Goal: Task Accomplishment & Management: Use online tool/utility

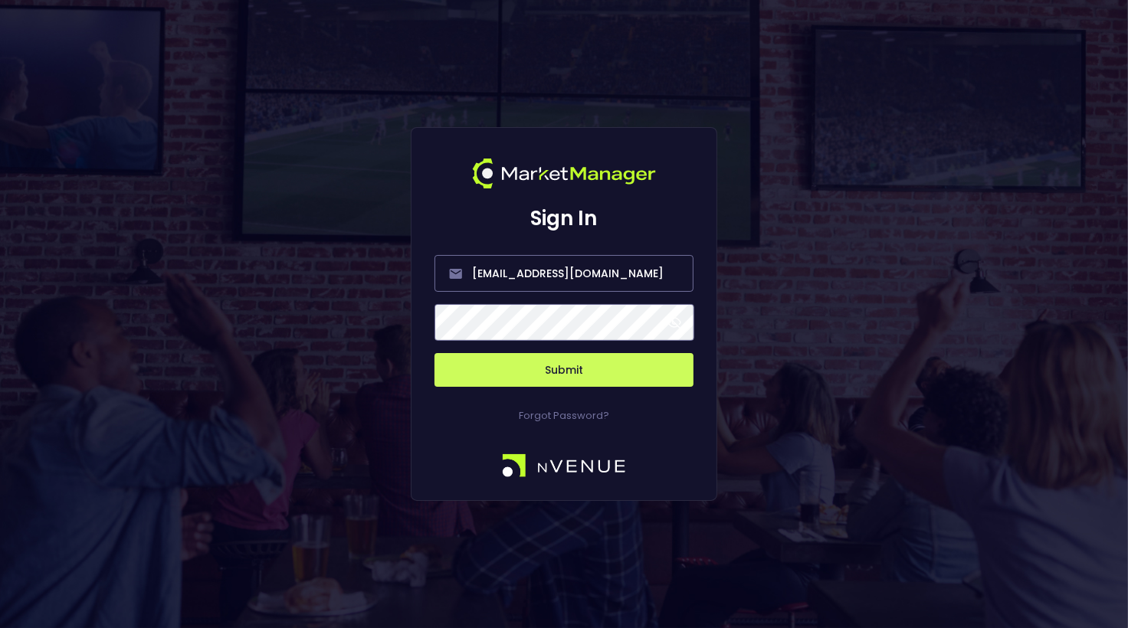
click at [562, 371] on button "Submit" at bounding box center [563, 370] width 259 height 34
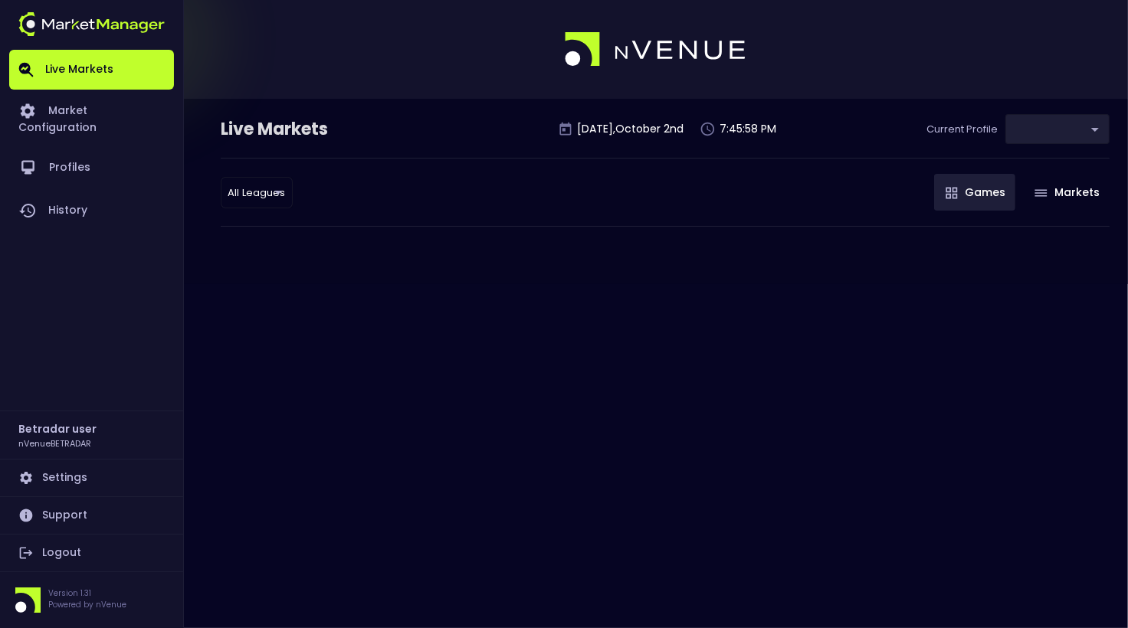
type input "2aa9daef-f03c-4b05-aaf3-b77c512ca207"
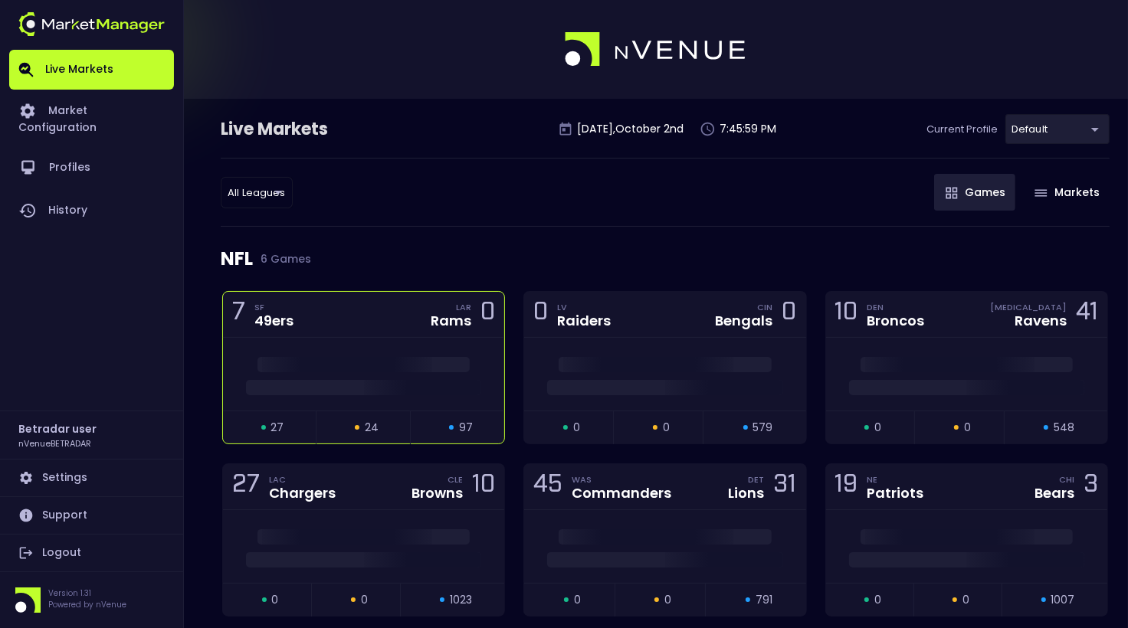
click at [392, 331] on div "7 SF 49ers LAR Rams 0" at bounding box center [363, 315] width 281 height 46
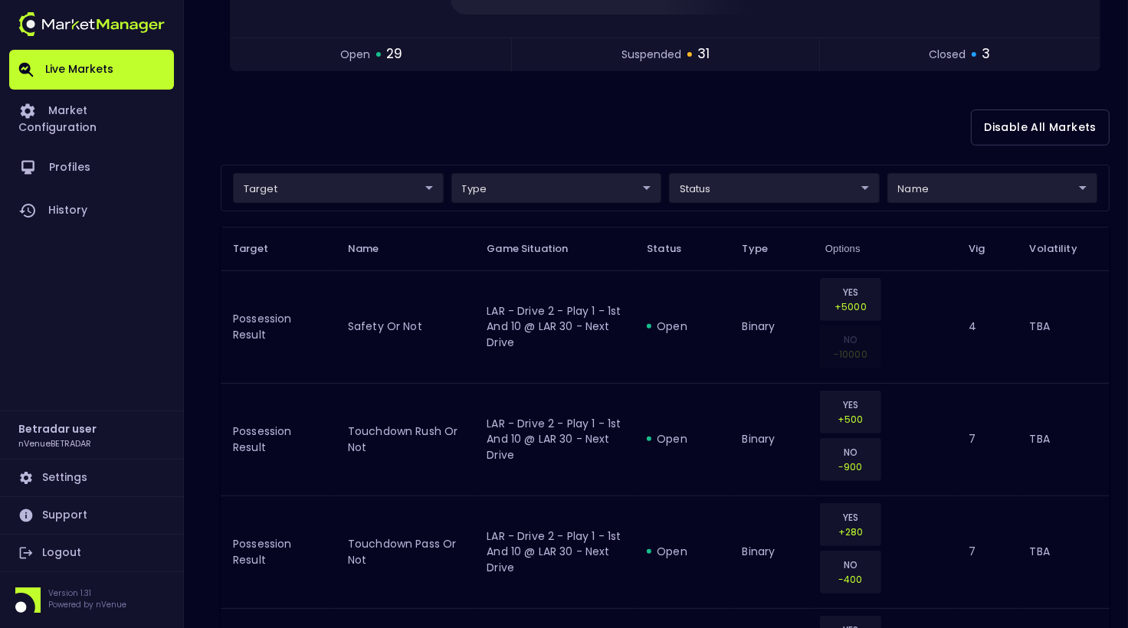
scroll to position [325, 0]
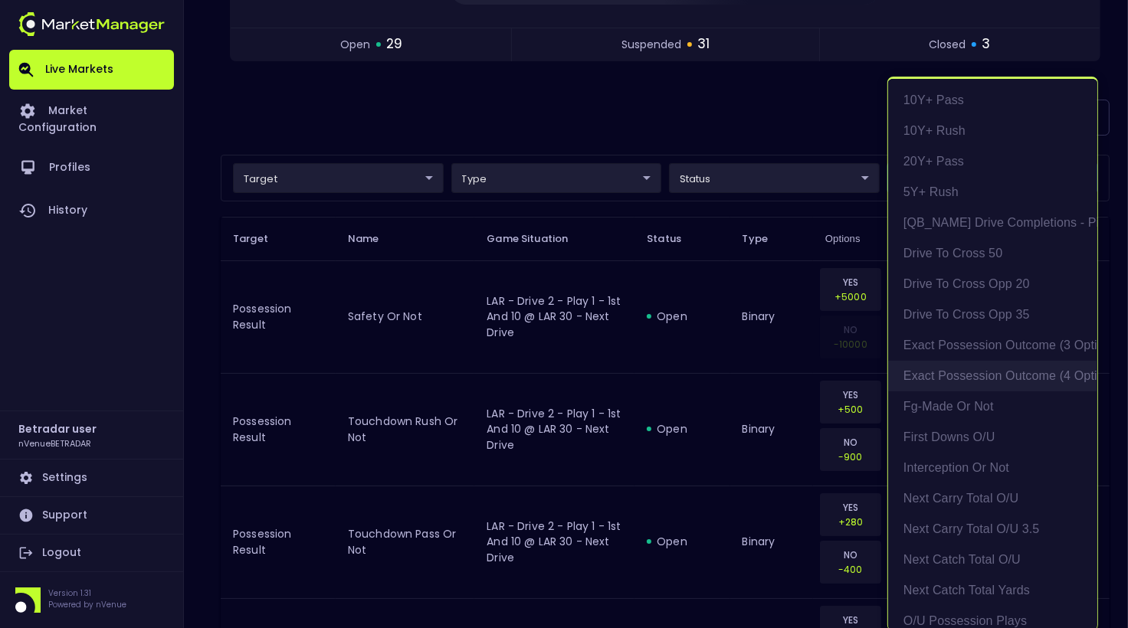
click at [1008, 364] on li "exact possession outcome (4 options)" at bounding box center [992, 376] width 209 height 31
type input "Possession Result"
type input "group"
type input "exact possession outcome (4 options)"
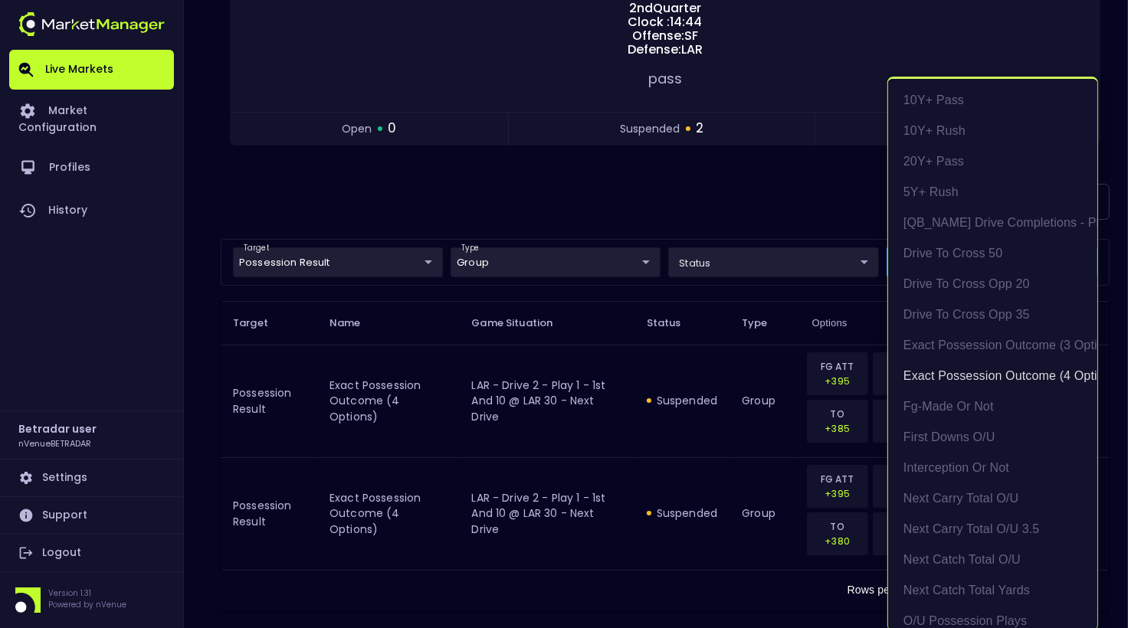
scroll to position [2, 0]
click at [796, 156] on div at bounding box center [564, 314] width 1128 height 628
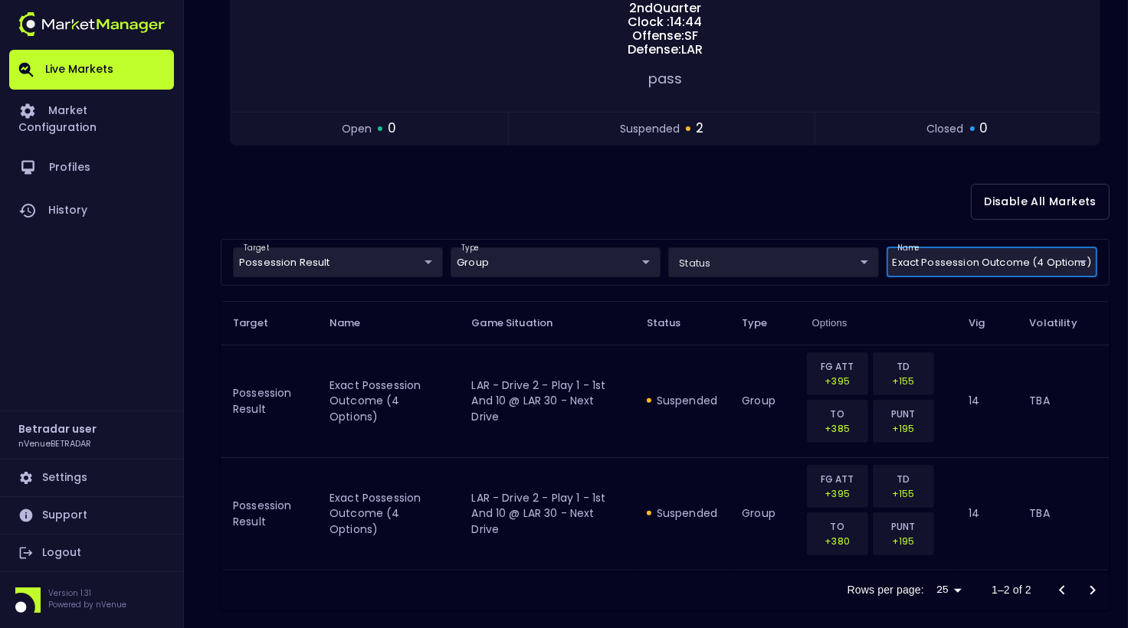
scroll to position [0, 0]
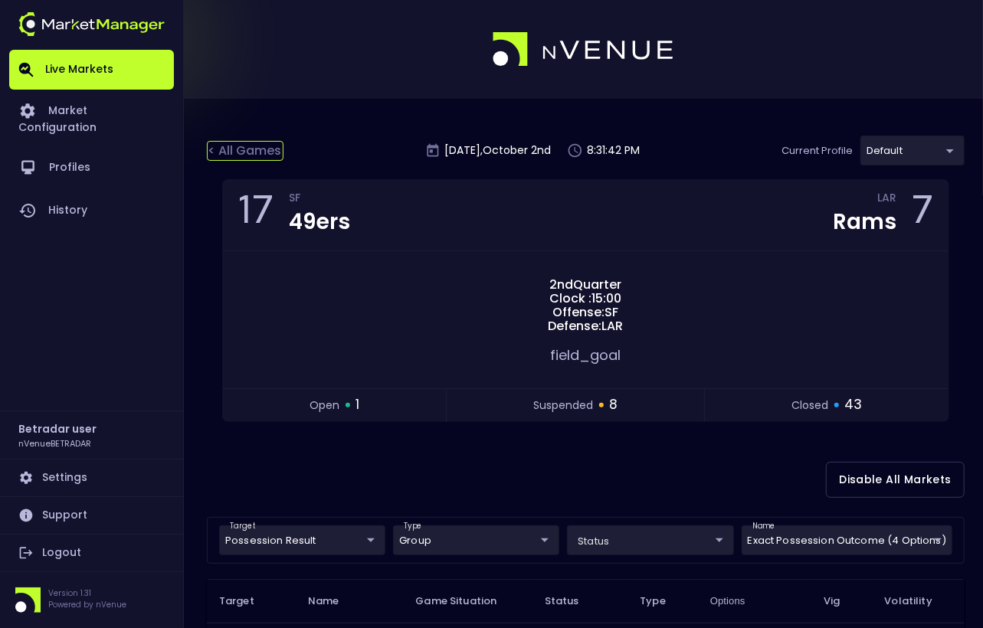
click at [244, 152] on div "< All Games" at bounding box center [245, 151] width 77 height 20
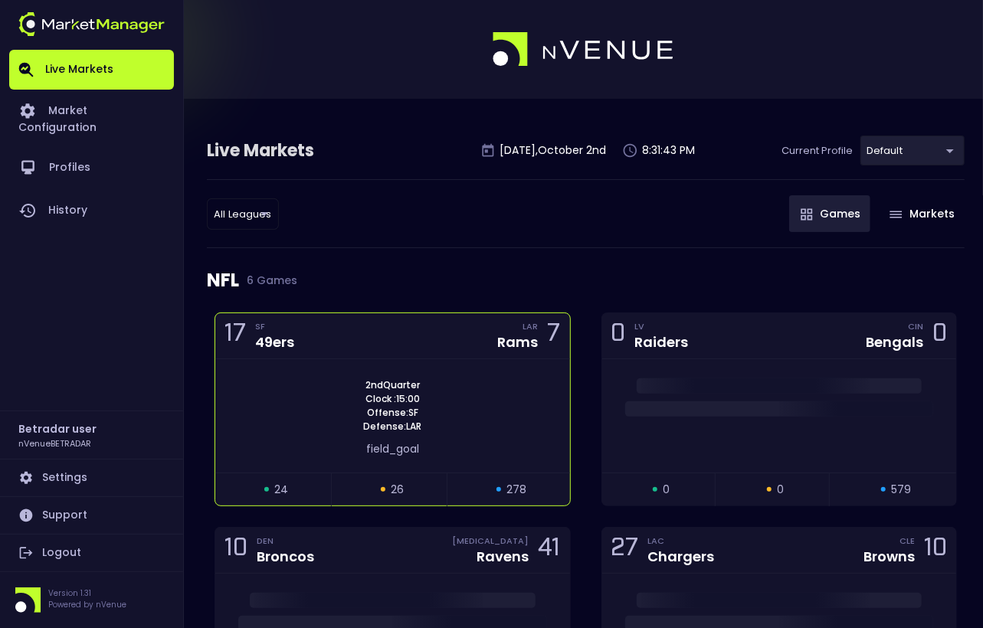
click at [346, 362] on div "2nd Quarter Clock : 15:00 Offense: SF Defense: LAR field_goal" at bounding box center [392, 415] width 355 height 113
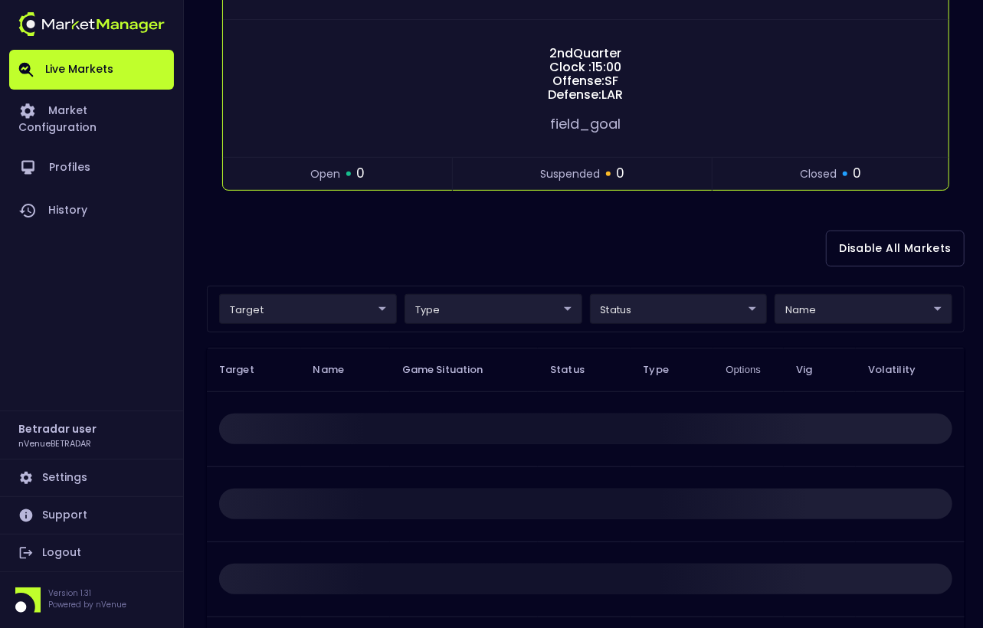
scroll to position [380, 0]
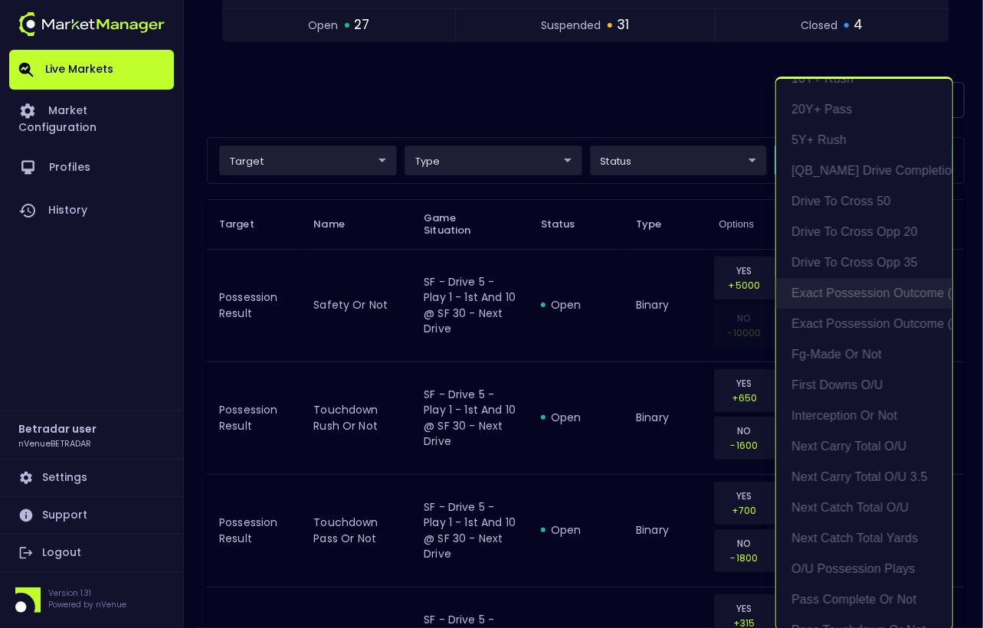
scroll to position [54, 0]
click at [874, 329] on li "exact possession outcome (4 options)" at bounding box center [864, 322] width 176 height 31
type input "Possession Result"
type input "group"
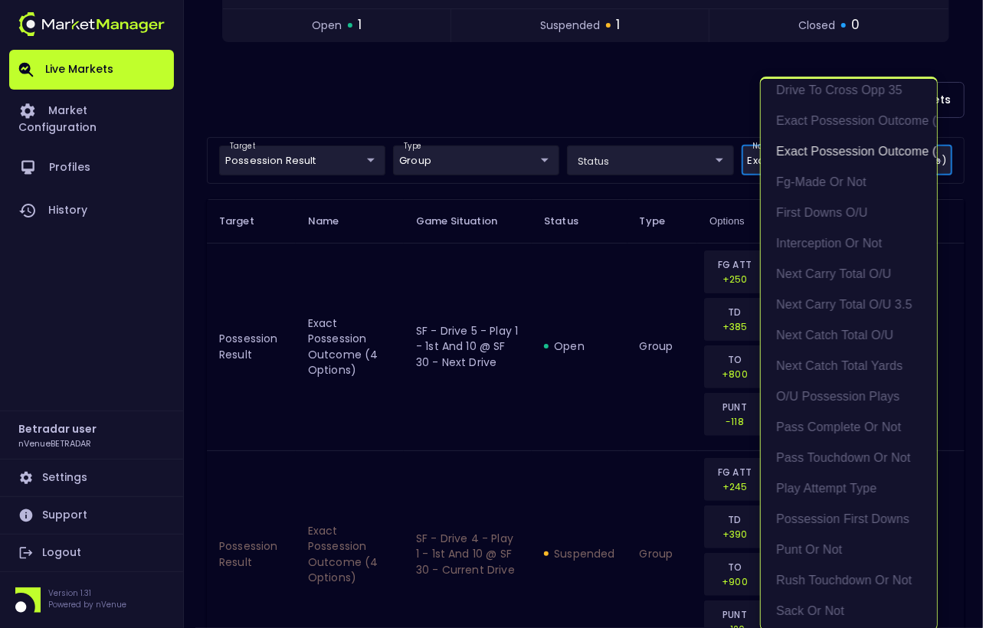
scroll to position [2, 0]
click at [572, 304] on div at bounding box center [491, 314] width 983 height 628
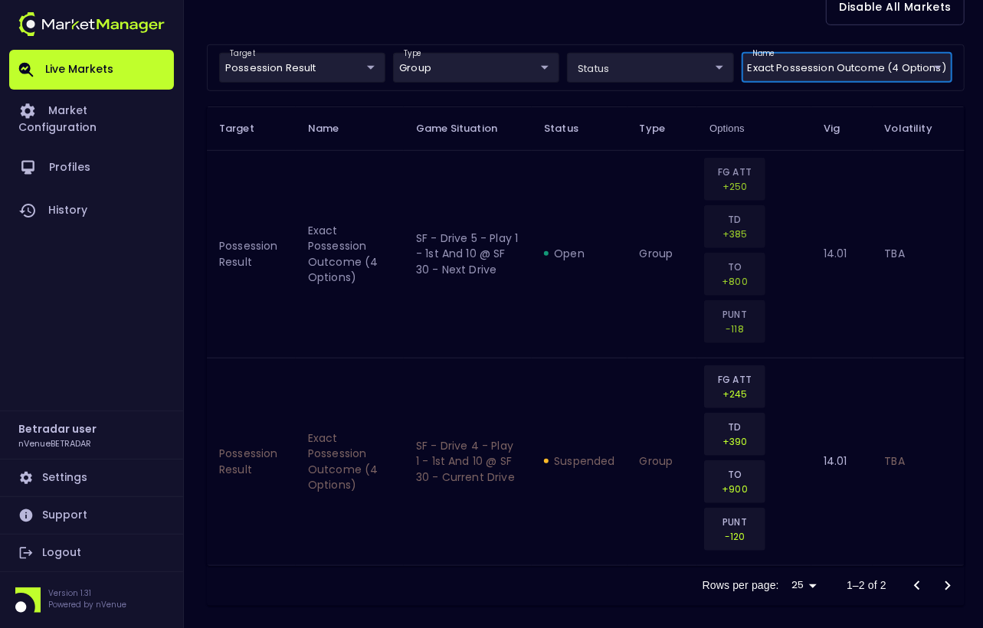
scroll to position [461, 0]
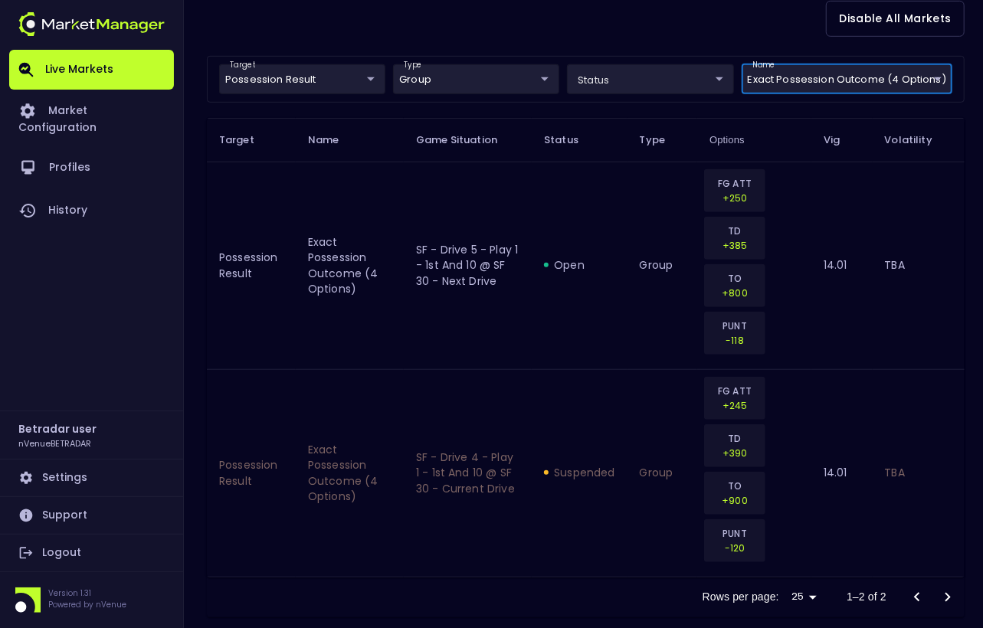
click at [847, 73] on body "Live Markets Market Configuration Profiles History Betradar user nVenueBETRADAR…" at bounding box center [491, 92] width 983 height 1106
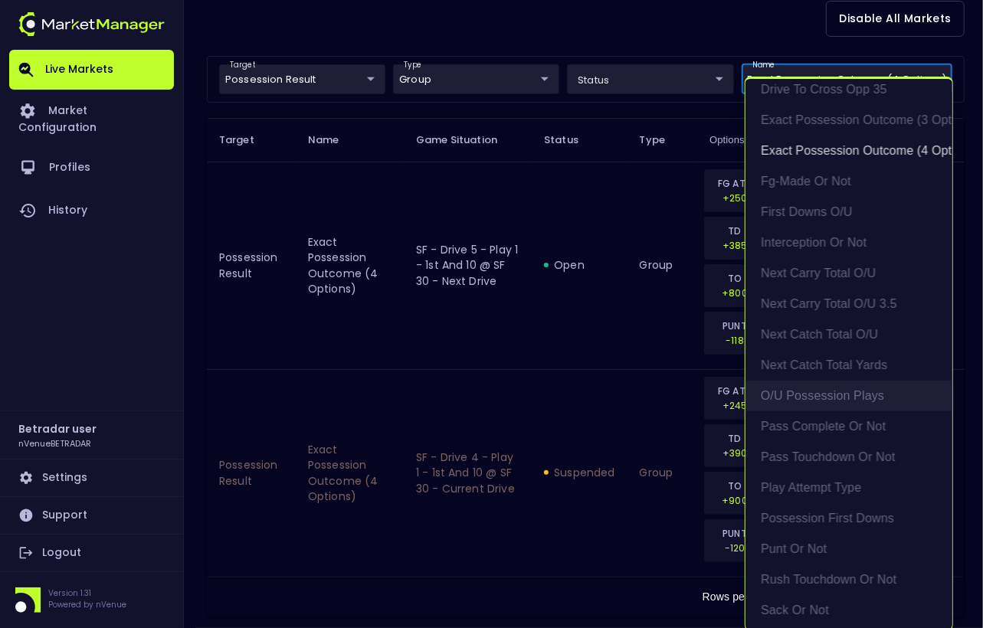
scroll to position [228, 0]
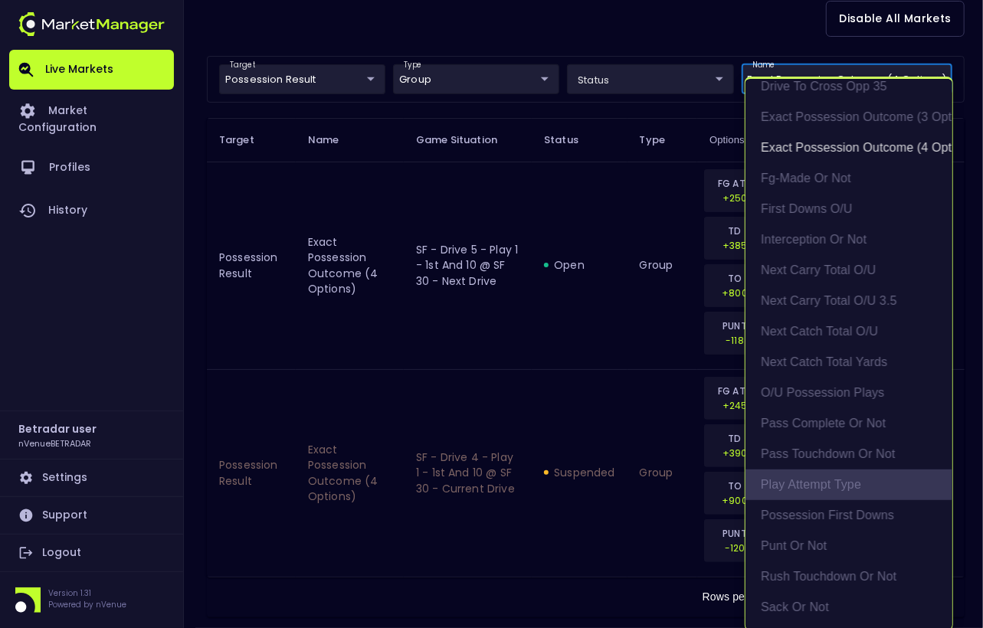
click at [833, 492] on li "Play Attempt Type" at bounding box center [849, 485] width 207 height 31
type input "exact possession outcome (4 options),Play Attempt Type"
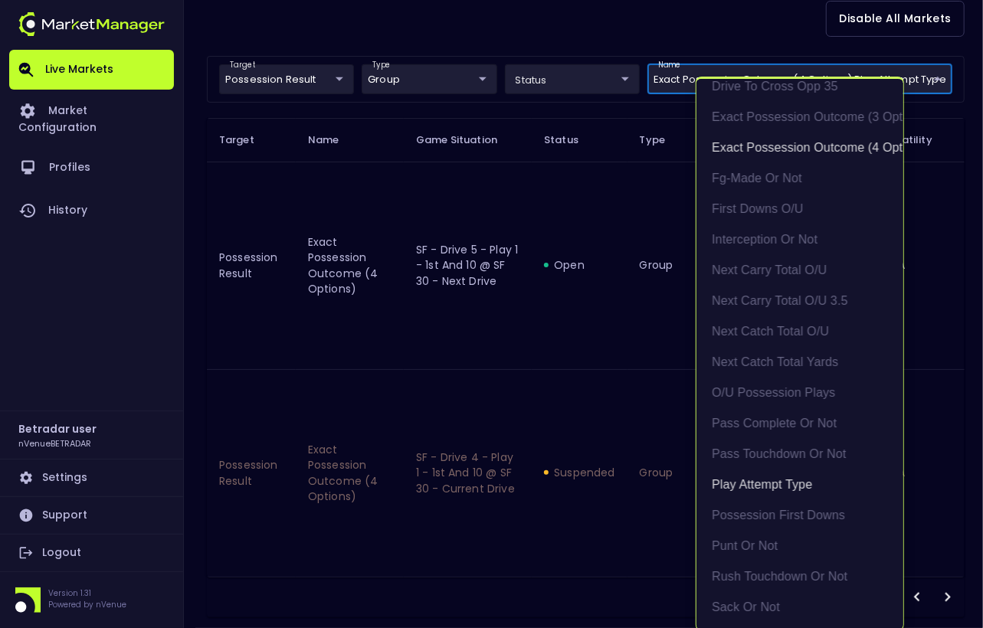
click at [619, 398] on div at bounding box center [491, 314] width 983 height 628
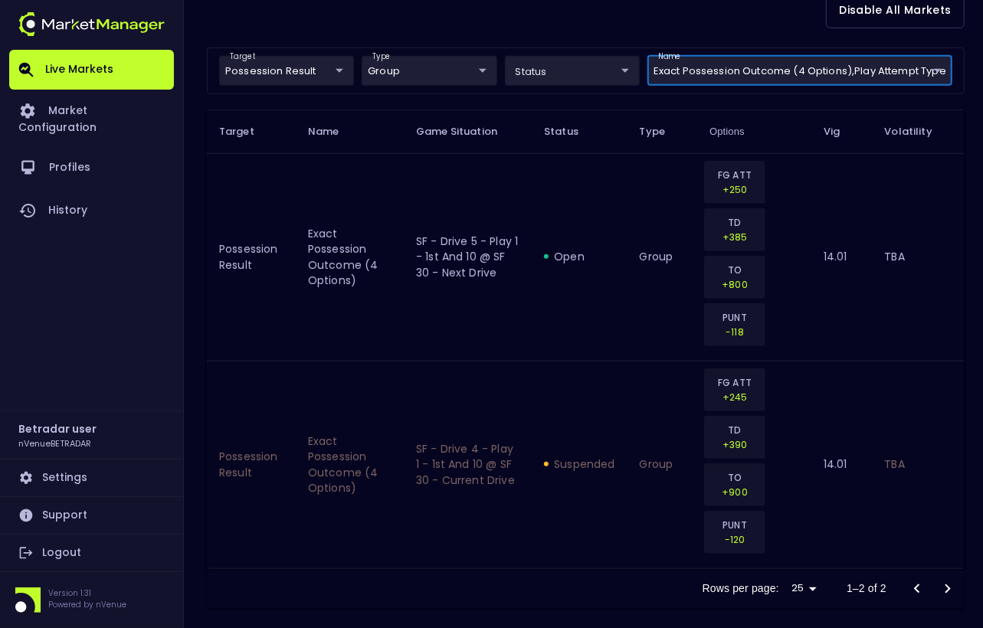
scroll to position [467, 0]
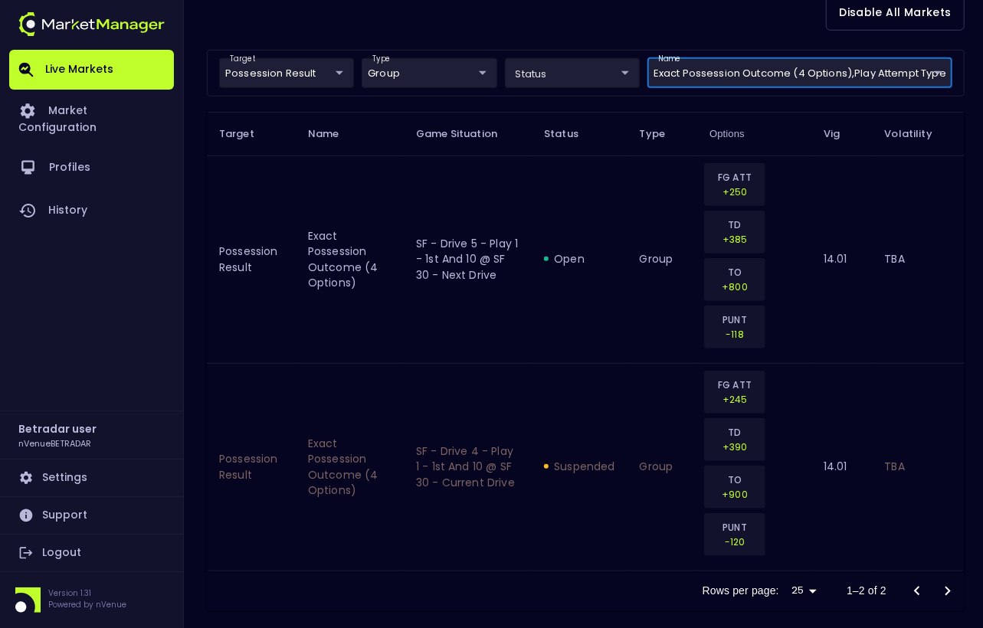
click at [267, 65] on body "Live Markets Market Configuration Profiles History Betradar user nVenueBETRADAR…" at bounding box center [491, 86] width 983 height 1106
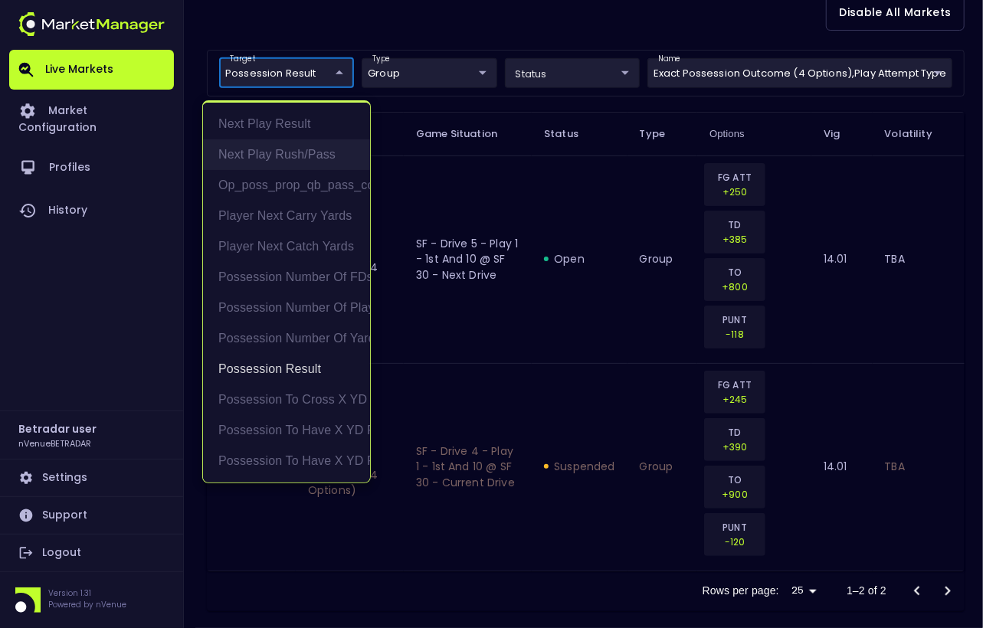
click at [297, 153] on li "Next Play Rush/Pass" at bounding box center [286, 154] width 167 height 31
type input "Possession Result,Next Play Rush/Pass"
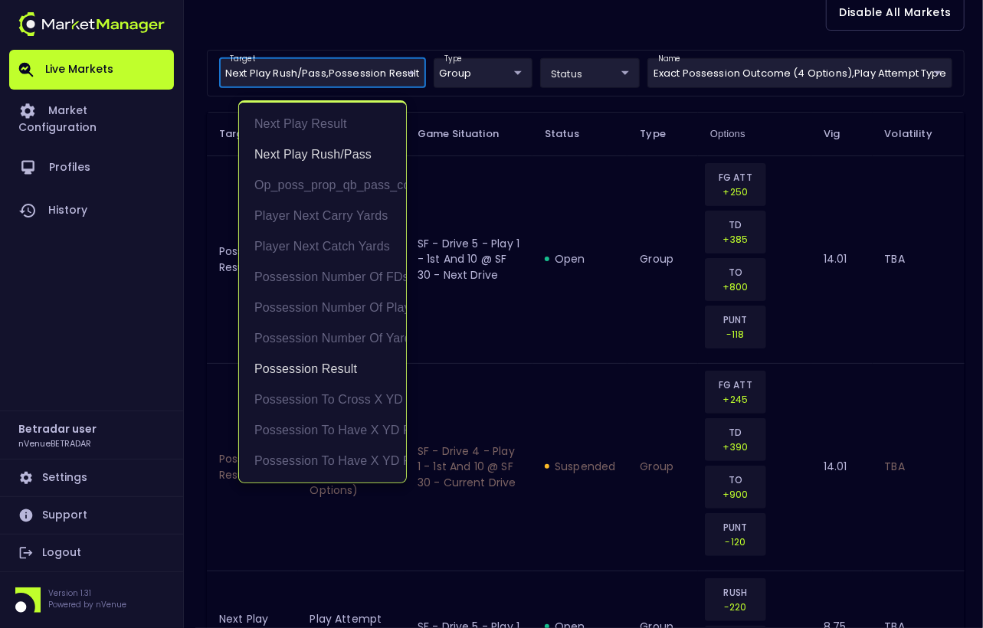
click at [550, 251] on div at bounding box center [491, 314] width 983 height 628
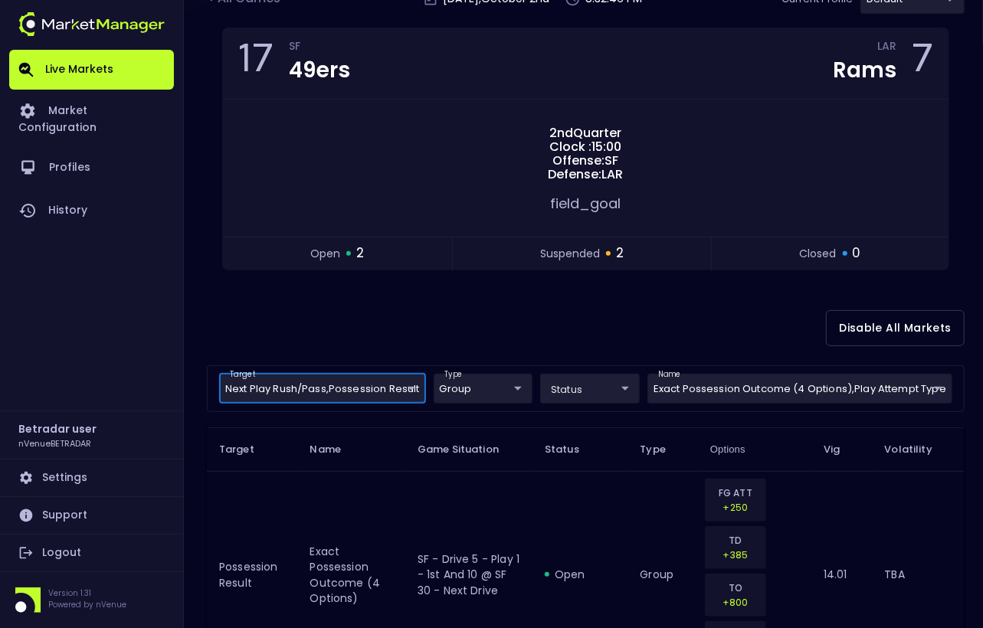
scroll to position [98, 0]
